Goal: Check status: Check status

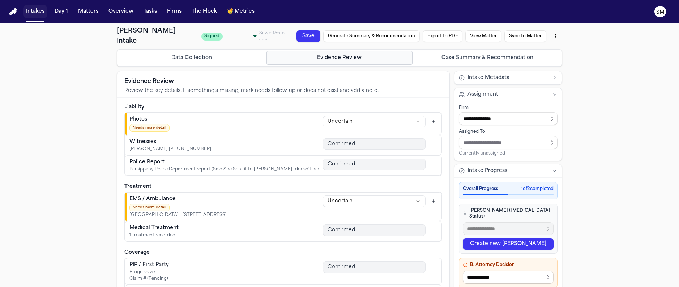
select select "******"
click at [34, 11] on button "Intakes" at bounding box center [35, 11] width 24 height 13
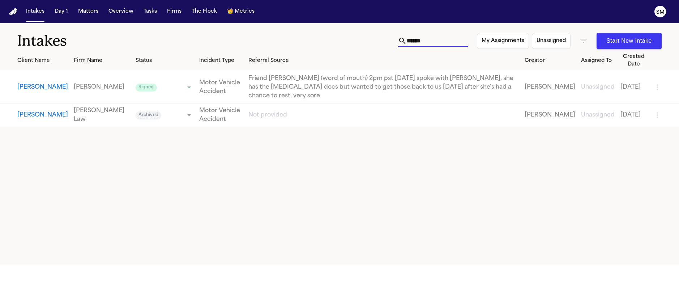
drag, startPoint x: 420, startPoint y: 41, endPoint x: 316, endPoint y: 31, distance: 104.6
click at [316, 31] on div "Intakes ****** My Assignments Unassigned Start New Intake" at bounding box center [339, 36] width 679 height 27
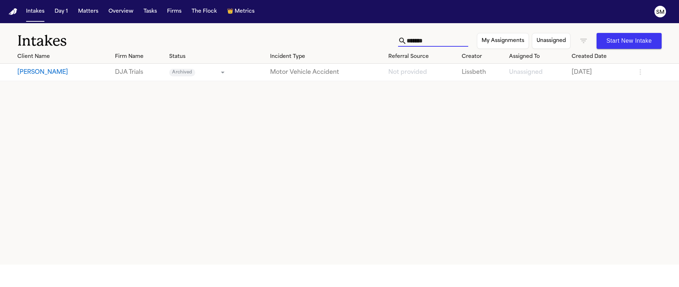
type input "*******"
click at [35, 71] on button "[PERSON_NAME]" at bounding box center [63, 72] width 92 height 9
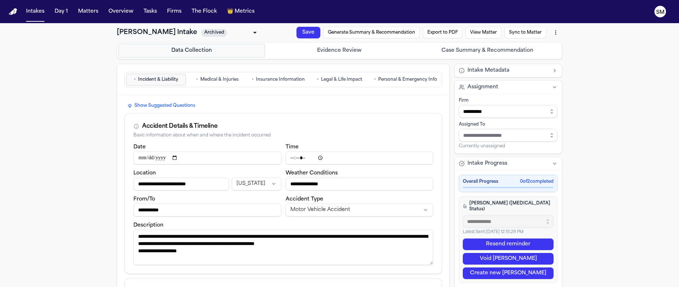
click at [509, 72] on button "Intake Metadata" at bounding box center [507, 70] width 107 height 13
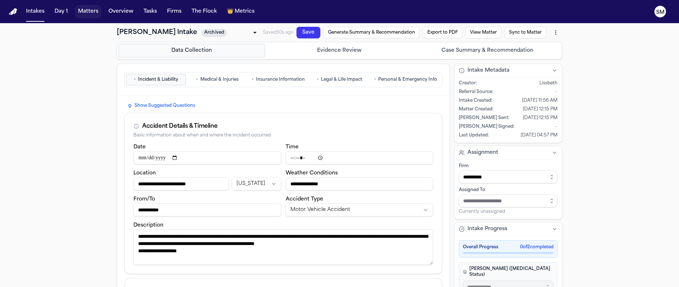
click at [92, 14] on button "Matters" at bounding box center [88, 11] width 26 height 13
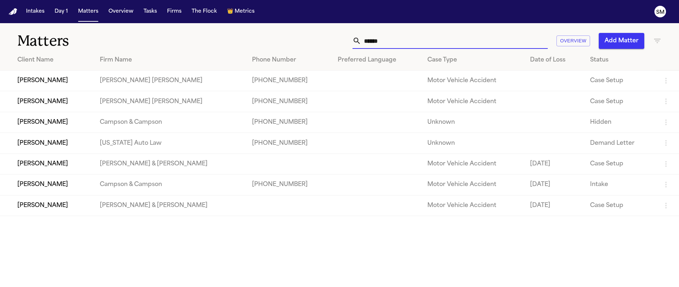
drag, startPoint x: 391, startPoint y: 41, endPoint x: 310, endPoint y: 33, distance: 81.8
click at [310, 33] on div "****** Overview Add Matter" at bounding box center [432, 41] width 457 height 16
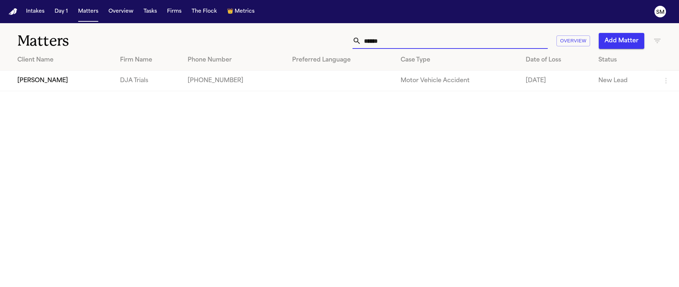
type input "******"
click at [42, 84] on td "[PERSON_NAME]" at bounding box center [57, 80] width 114 height 21
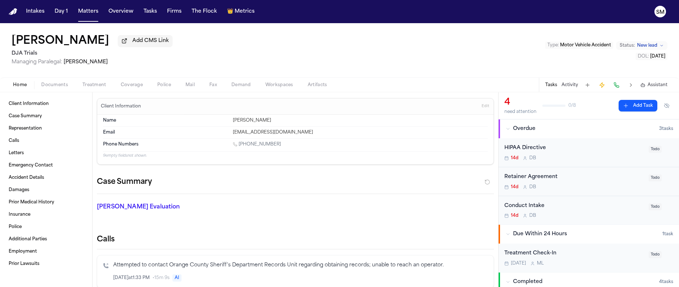
click at [405, 56] on div "[PERSON_NAME] Add CMS Link DJA Trials Managing Paralegal: [PERSON_NAME] Type : …" at bounding box center [339, 50] width 679 height 54
click at [52, 88] on span "Documents" at bounding box center [54, 85] width 27 height 6
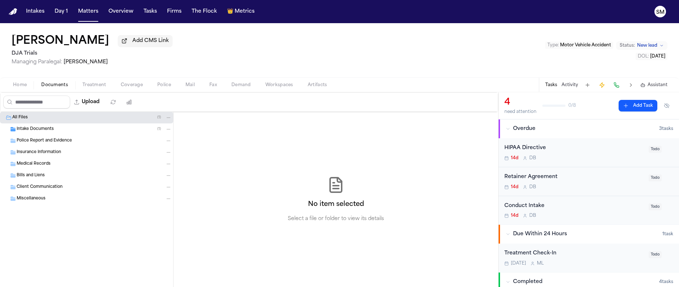
click at [39, 130] on span "Intake Documents" at bounding box center [35, 129] width 37 height 6
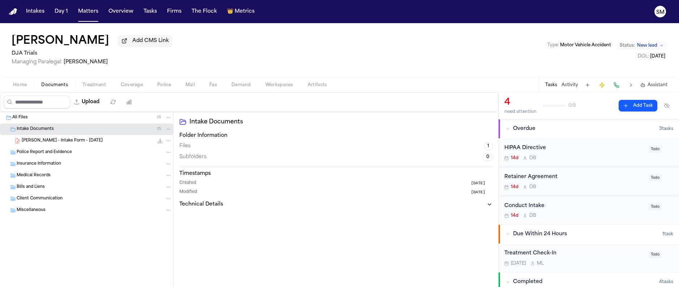
click at [43, 141] on span "[PERSON_NAME] - Intake Form - [DATE]" at bounding box center [62, 141] width 81 height 6
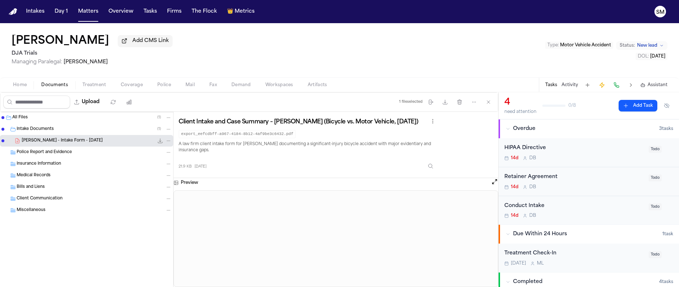
click at [473, 57] on div "[PERSON_NAME] Add CMS Link DJA Trials Managing Paralegal: [PERSON_NAME] Type : …" at bounding box center [339, 50] width 679 height 54
click at [357, 51] on div "[PERSON_NAME] Add CMS Link DJA Trials Managing Paralegal: [PERSON_NAME] Type : …" at bounding box center [339, 50] width 679 height 54
click at [33, 10] on button "Intakes" at bounding box center [35, 11] width 24 height 13
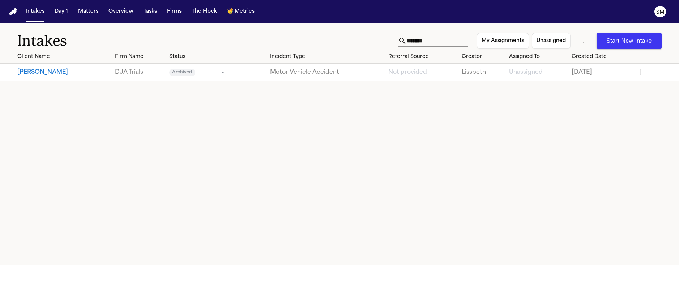
click at [38, 71] on button "[PERSON_NAME]" at bounding box center [63, 72] width 92 height 9
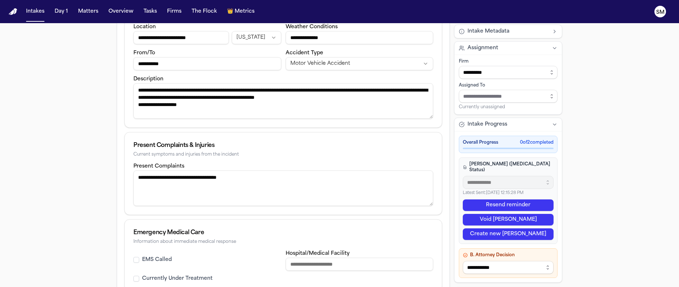
scroll to position [10, 0]
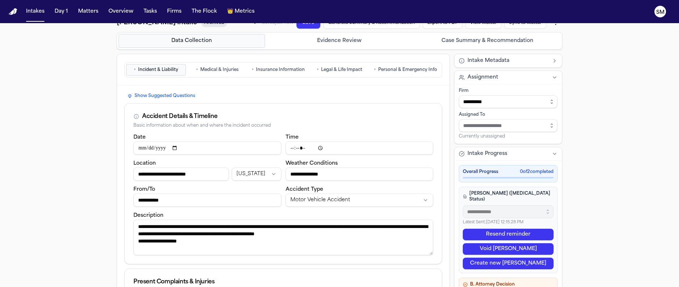
click at [496, 63] on span "Intake Metadata" at bounding box center [488, 60] width 42 height 7
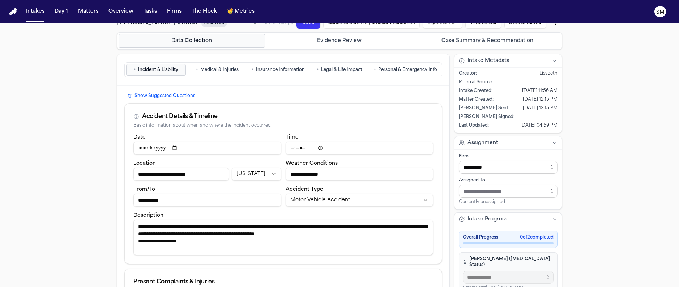
click at [317, 246] on textarea "**********" at bounding box center [283, 236] width 300 height 35
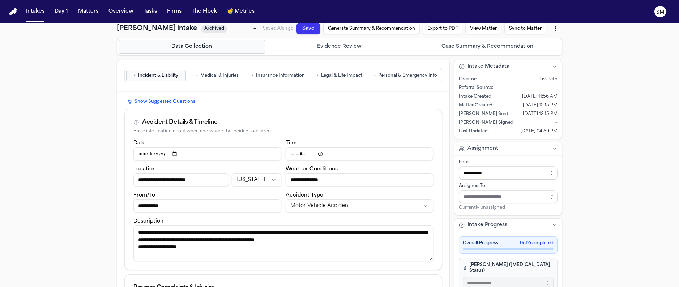
scroll to position [0, 0]
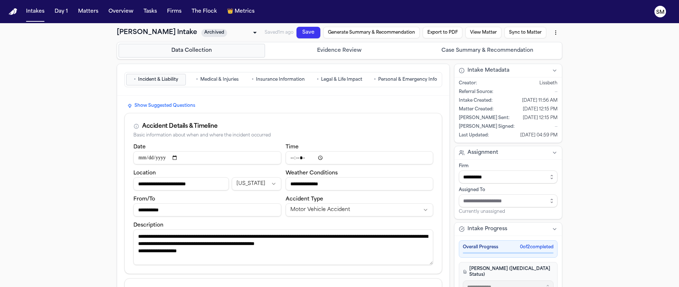
drag, startPoint x: 507, startPoint y: 121, endPoint x: 539, endPoint y: 124, distance: 31.9
click at [539, 124] on div "Creator : [PERSON_NAME] Source : — Intake Created : [DATE] 11:56 AM Matter Crea…" at bounding box center [508, 107] width 99 height 61
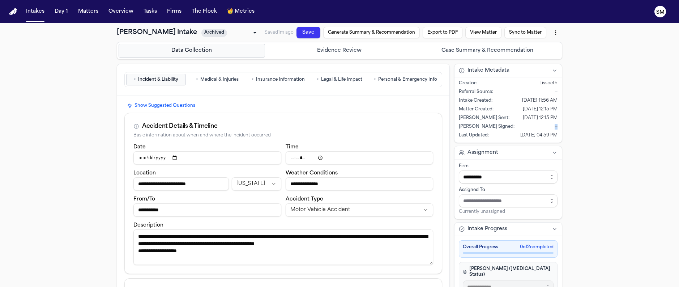
drag, startPoint x: 560, startPoint y: 127, endPoint x: 565, endPoint y: 126, distance: 5.5
drag, startPoint x: 509, startPoint y: 137, endPoint x: 568, endPoint y: 133, distance: 59.1
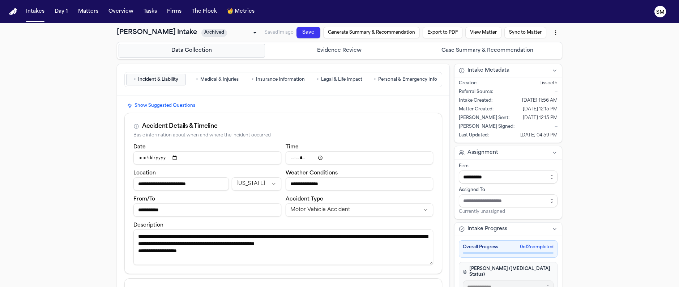
click at [96, 11] on button "Matters" at bounding box center [88, 11] width 26 height 13
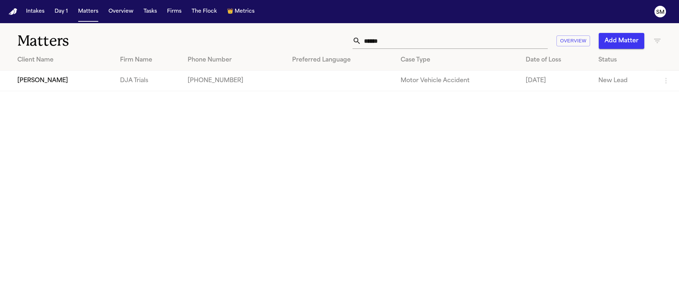
click at [228, 86] on td "[PHONE_NUMBER]" at bounding box center [234, 80] width 104 height 21
click at [43, 81] on td "[PERSON_NAME]" at bounding box center [57, 80] width 114 height 21
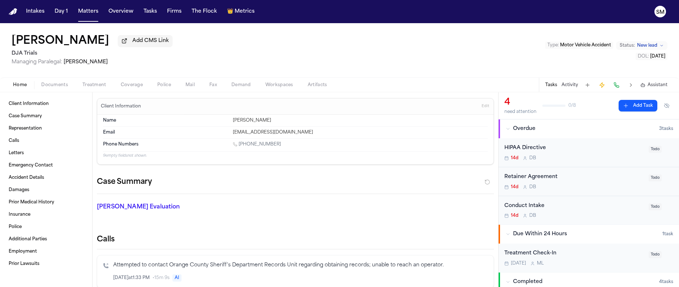
click at [320, 60] on div "[PERSON_NAME] Add CMS Link DJA Trials Managing Paralegal: [PERSON_NAME] Type : …" at bounding box center [339, 50] width 679 height 54
click at [270, 47] on div "[PERSON_NAME] Add CMS Link DJA Trials Managing Paralegal: [PERSON_NAME] Type : …" at bounding box center [339, 50] width 679 height 54
click at [231, 53] on div "[PERSON_NAME] Add CMS Link DJA Trials Managing Paralegal: [PERSON_NAME] Type : …" at bounding box center [339, 50] width 679 height 54
click at [266, 47] on div "[PERSON_NAME] Add CMS Link DJA Trials Managing Paralegal: [PERSON_NAME] Type : …" at bounding box center [339, 50] width 679 height 54
click at [62, 87] on span "Documents" at bounding box center [54, 85] width 27 height 6
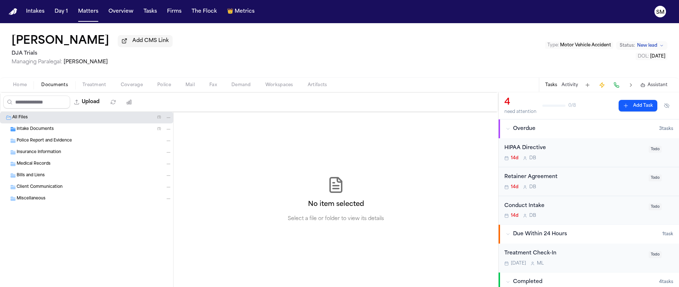
click at [47, 200] on div "Miscellaneous" at bounding box center [94, 198] width 155 height 7
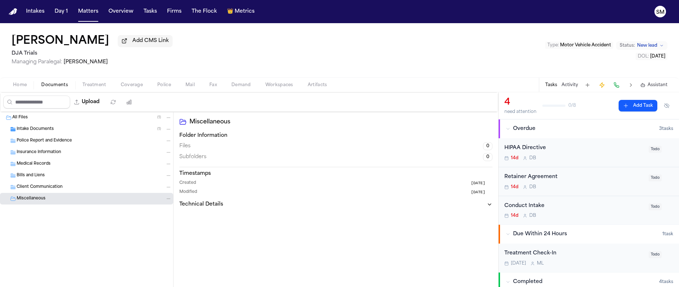
click at [51, 190] on span "Client Communication" at bounding box center [40, 187] width 46 height 6
click at [50, 177] on div "Bills and Liens" at bounding box center [94, 175] width 155 height 7
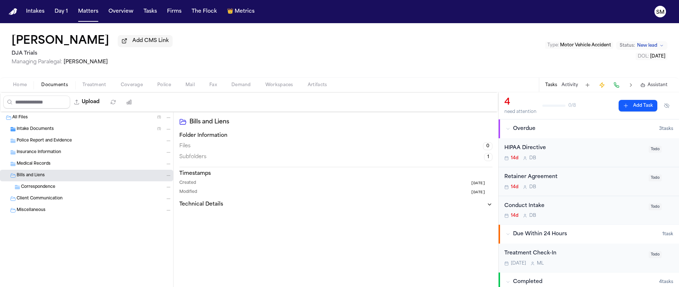
click at [52, 166] on div "Medical Records" at bounding box center [94, 163] width 155 height 7
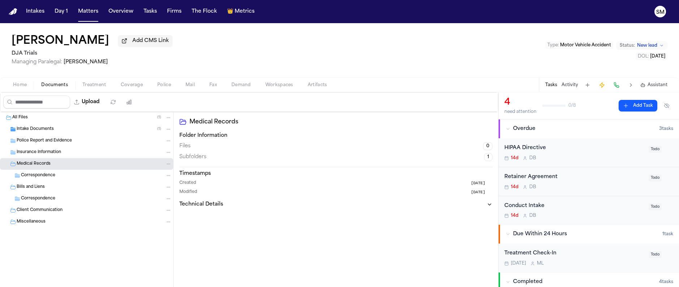
click at [59, 154] on span "Insurance Information" at bounding box center [39, 152] width 44 height 6
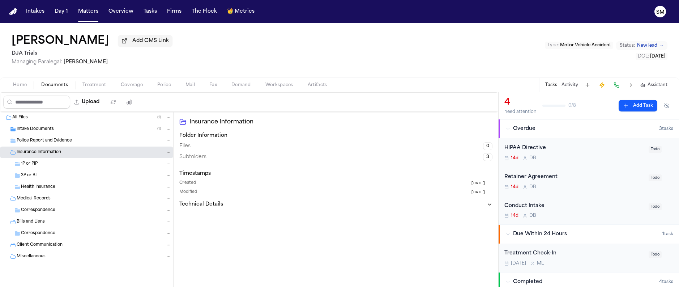
click at [61, 146] on div "Police Report and Evidence" at bounding box center [86, 141] width 173 height 12
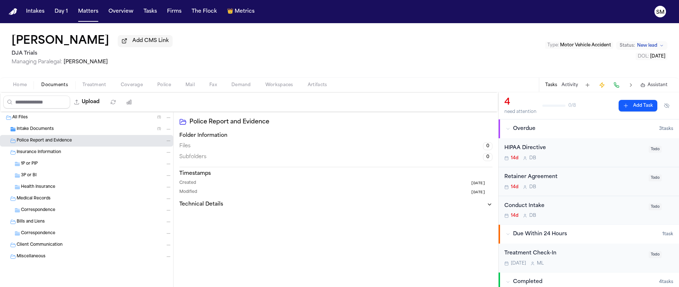
click at [62, 132] on div "Intake Documents ( 1 )" at bounding box center [94, 129] width 155 height 7
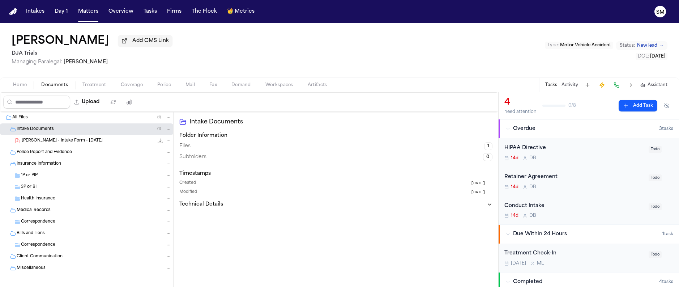
click at [30, 120] on div "All Files ( 1 )" at bounding box center [91, 117] width 159 height 7
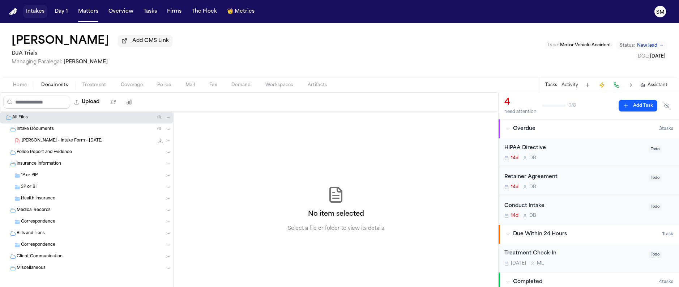
click at [34, 13] on button "Intakes" at bounding box center [35, 11] width 24 height 13
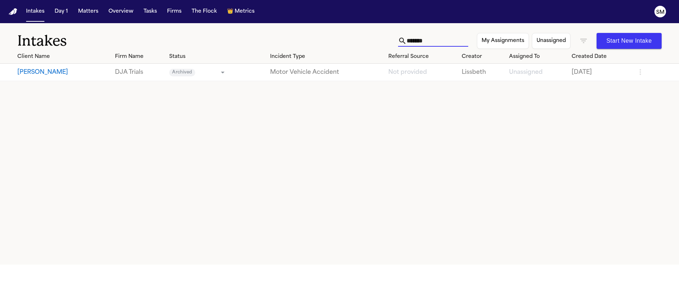
drag, startPoint x: 424, startPoint y: 39, endPoint x: 324, endPoint y: 35, distance: 100.6
click at [339, 33] on div "Intakes ******* My Assignments Unassigned Start New Intake" at bounding box center [339, 36] width 679 height 27
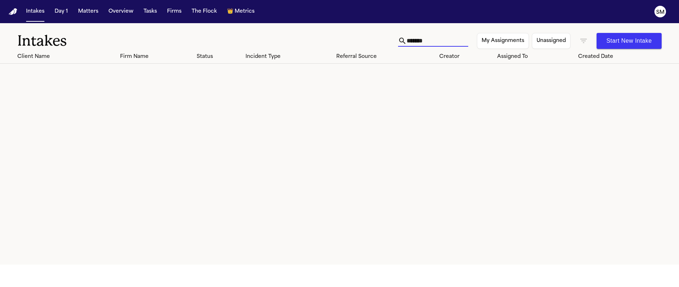
click at [517, 111] on div "Client Name Firm Name Status Incident Type Referral Source Creator Assigned To …" at bounding box center [339, 157] width 679 height 214
click at [584, 40] on icon "button" at bounding box center [583, 41] width 7 height 4
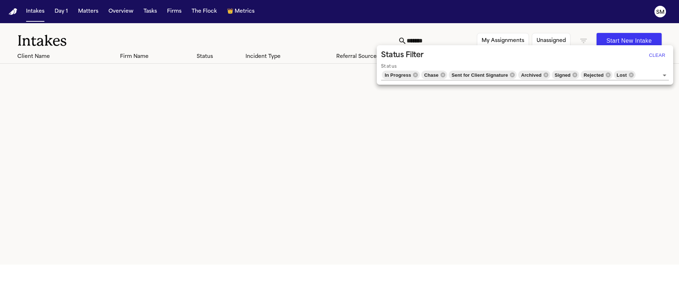
click at [309, 210] on div at bounding box center [339, 143] width 679 height 287
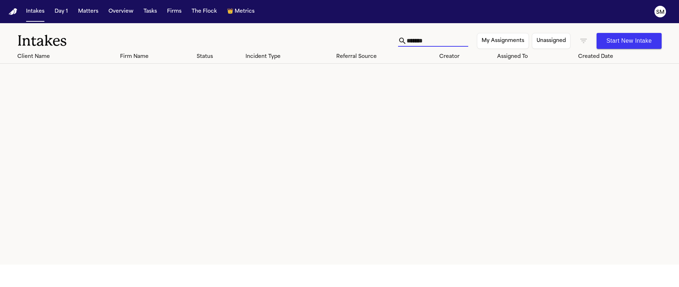
drag, startPoint x: 428, startPoint y: 43, endPoint x: 353, endPoint y: 35, distance: 75.2
click at [353, 35] on div "Intakes ******* My Assignments Unassigned Start New Intake" at bounding box center [339, 36] width 679 height 27
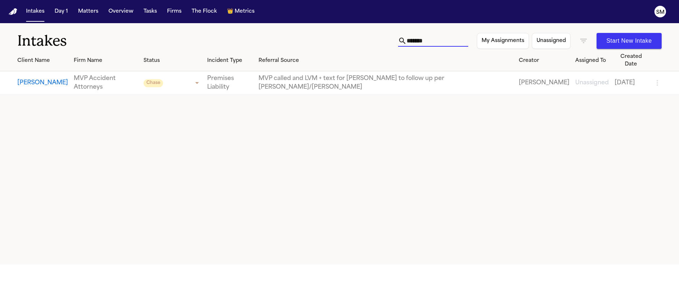
drag, startPoint x: 423, startPoint y: 40, endPoint x: 325, endPoint y: 32, distance: 98.3
click at [325, 32] on div "Intakes ******* My Assignments Unassigned Start New Intake" at bounding box center [339, 36] width 679 height 27
drag, startPoint x: 421, startPoint y: 40, endPoint x: 330, endPoint y: 34, distance: 91.3
click at [330, 34] on div "Intakes ******* My Assignments Unassigned Start New Intake" at bounding box center [339, 36] width 679 height 27
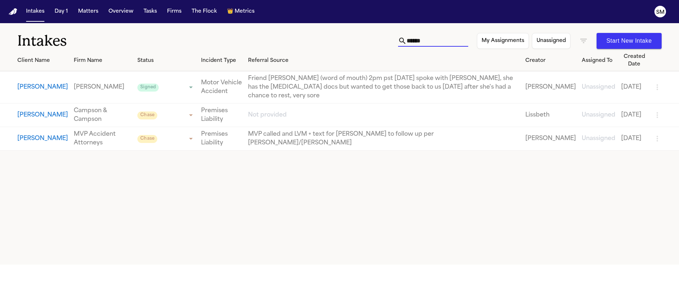
type input "******"
click at [35, 111] on button "[PERSON_NAME]" at bounding box center [42, 115] width 51 height 9
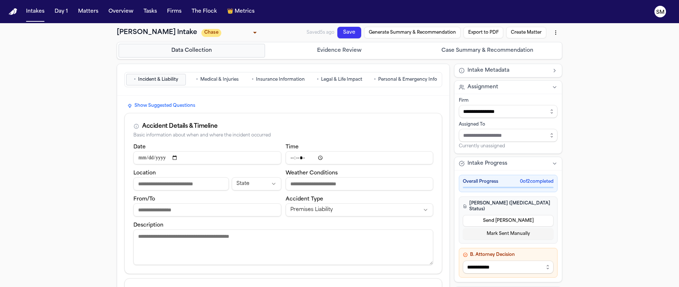
click at [402, 82] on span "Personal & Emergency Info" at bounding box center [407, 80] width 59 height 6
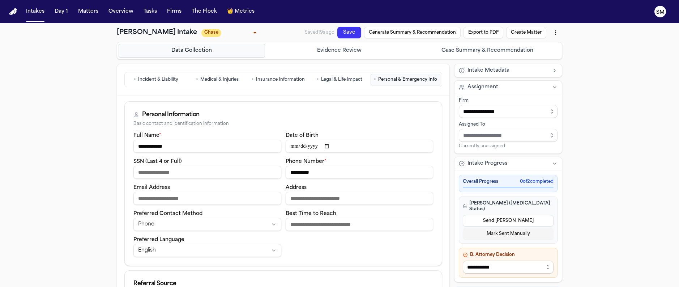
click at [220, 81] on span "Medical & Injuries" at bounding box center [219, 80] width 38 height 6
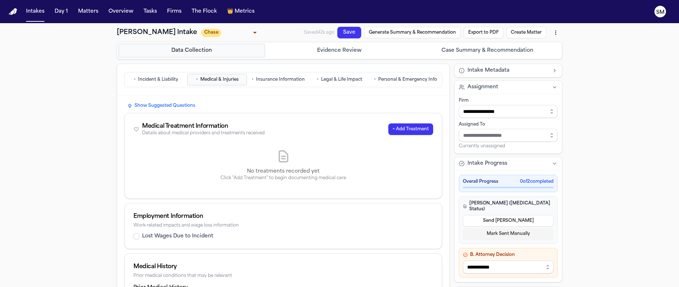
click at [161, 81] on span "Incident & Liability" at bounding box center [158, 80] width 40 height 6
